Goal: Task Accomplishment & Management: Complete application form

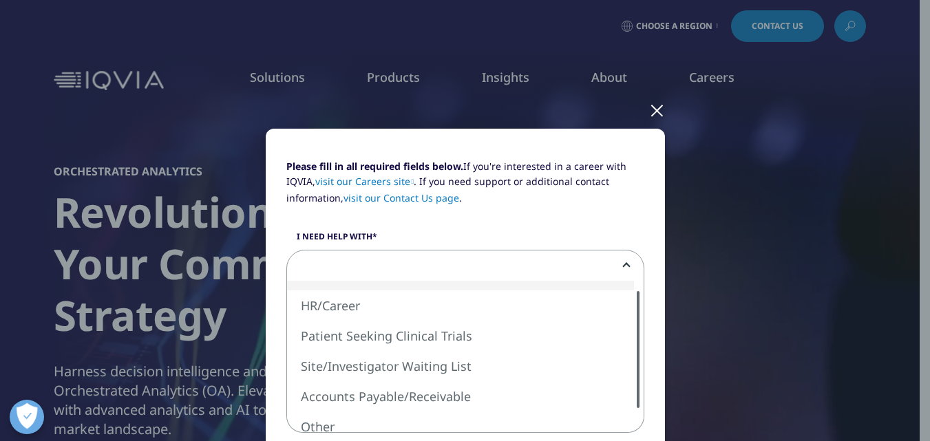
click at [637, 298] on div at bounding box center [638, 349] width 3 height 117
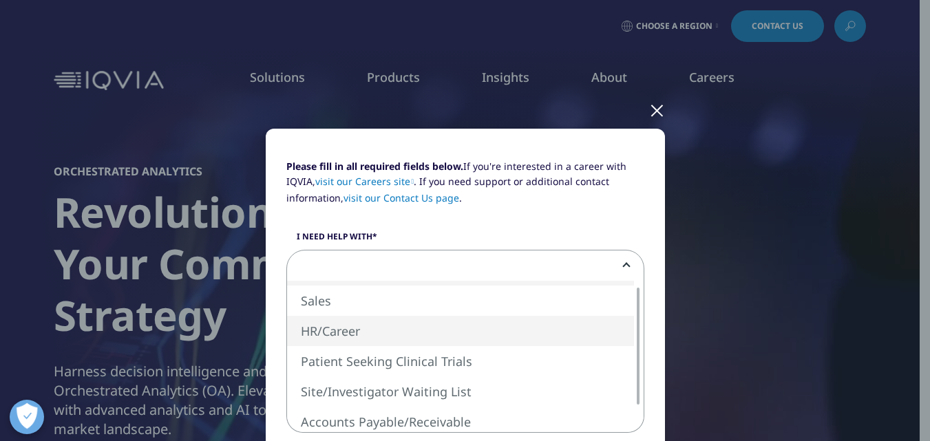
select select "HR Career"
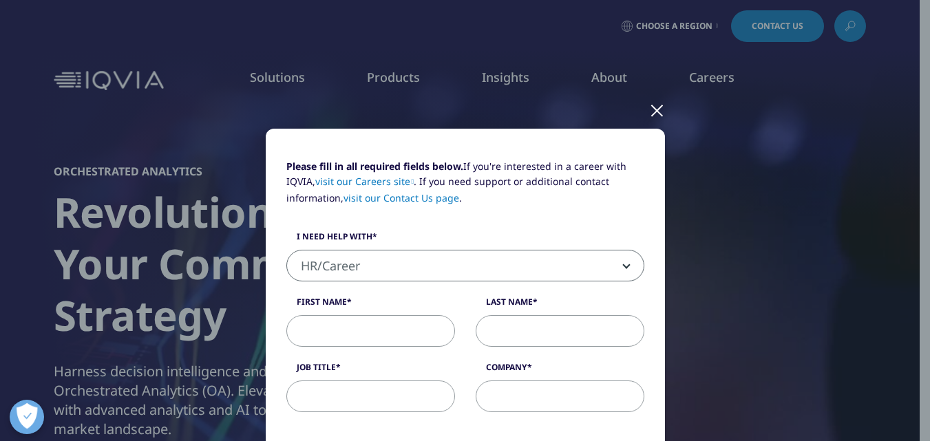
click at [413, 328] on input "First Name" at bounding box center [371, 331] width 169 height 32
type input "[PERSON_NAME]"
click at [655, 108] on div at bounding box center [657, 110] width 16 height 38
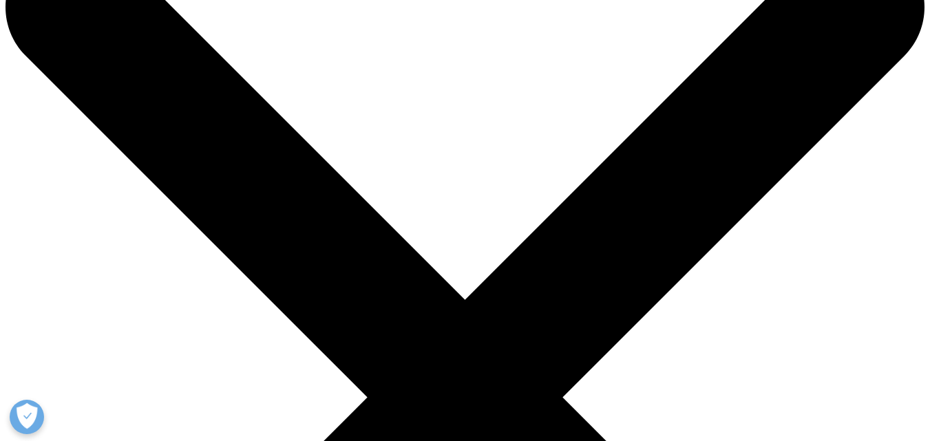
drag, startPoint x: 940, startPoint y: 51, endPoint x: 919, endPoint y: 67, distance: 26.0
